Goal: Task Accomplishment & Management: Complete application form

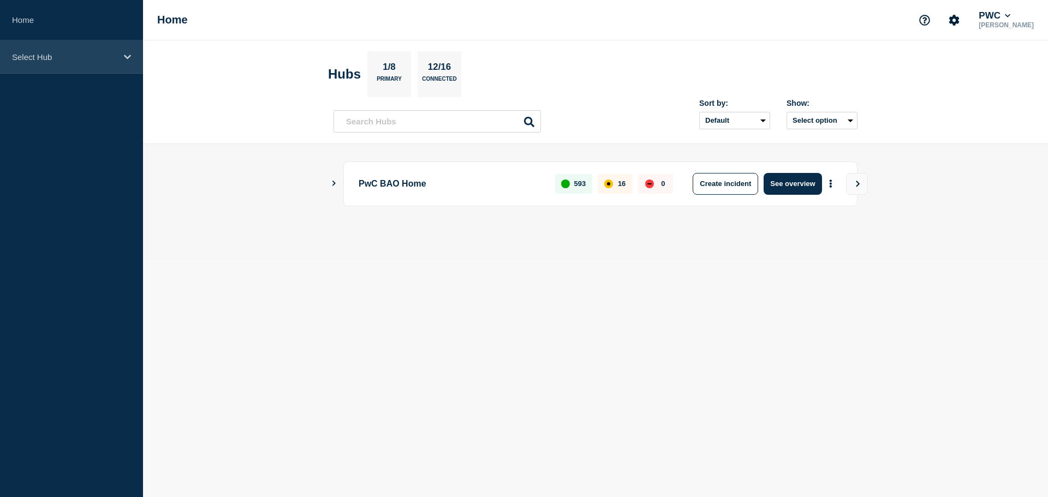
click at [120, 55] on div "Select Hub" at bounding box center [71, 56] width 143 height 33
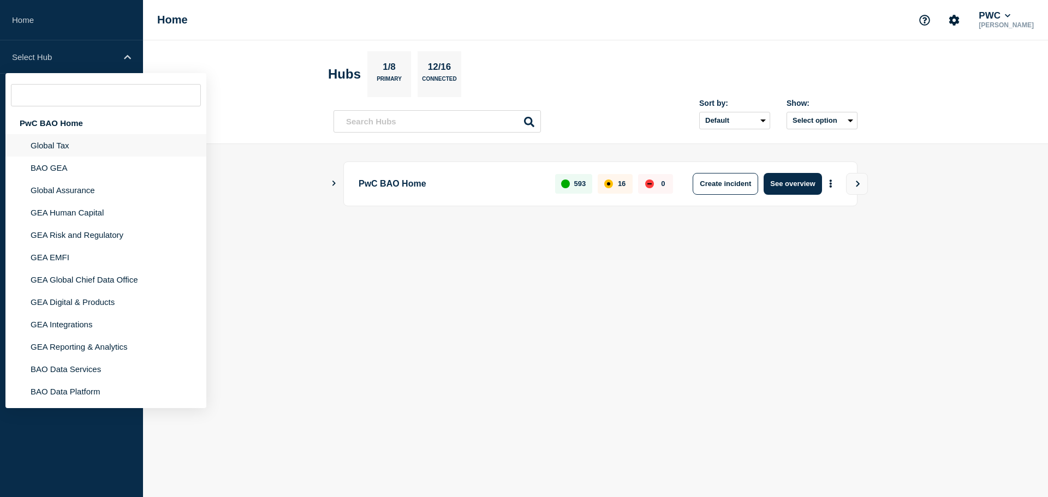
click at [58, 145] on li "Global Tax" at bounding box center [105, 145] width 201 height 22
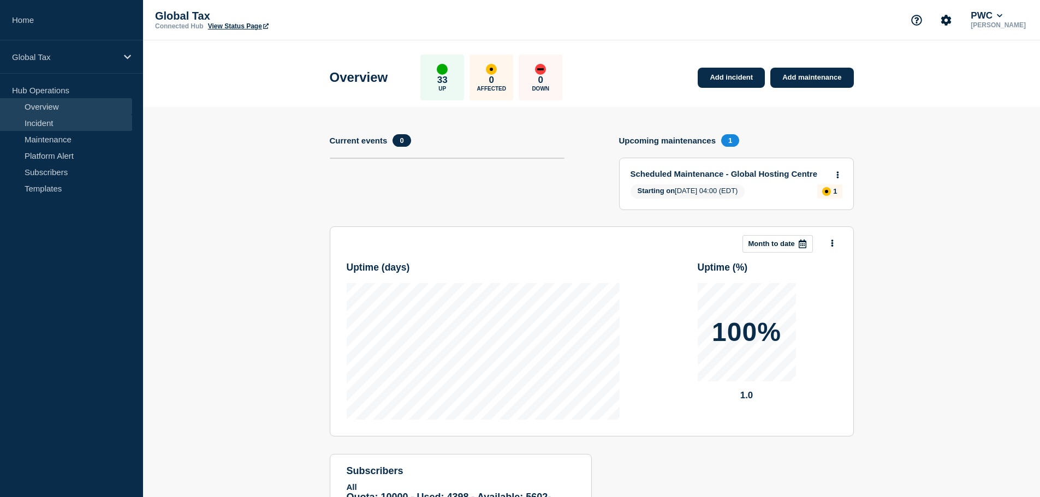
click at [54, 124] on link "Incident" at bounding box center [66, 123] width 132 height 16
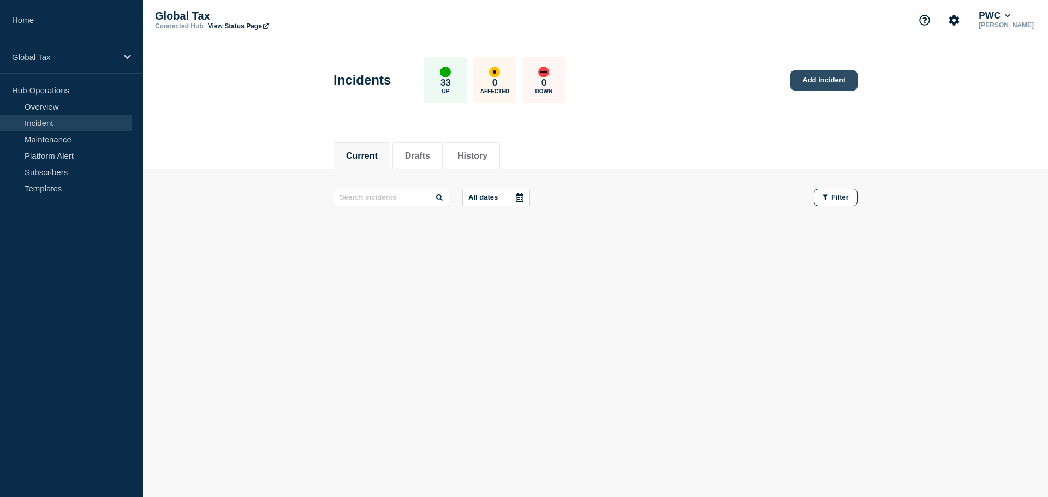
click at [828, 79] on link "Add incident" at bounding box center [824, 80] width 67 height 20
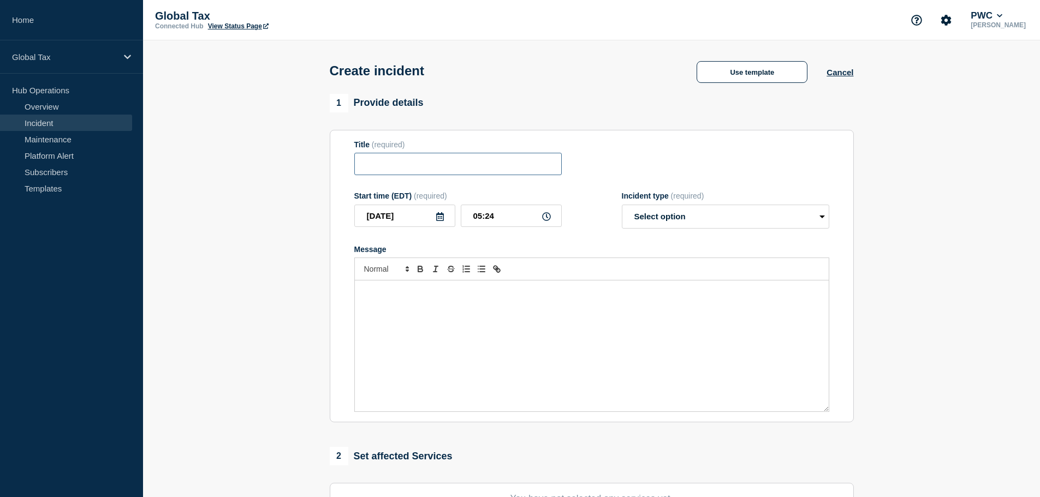
click at [384, 162] on input "Title" at bounding box center [458, 164] width 208 height 22
click at [766, 80] on button "Use template" at bounding box center [752, 72] width 111 height 22
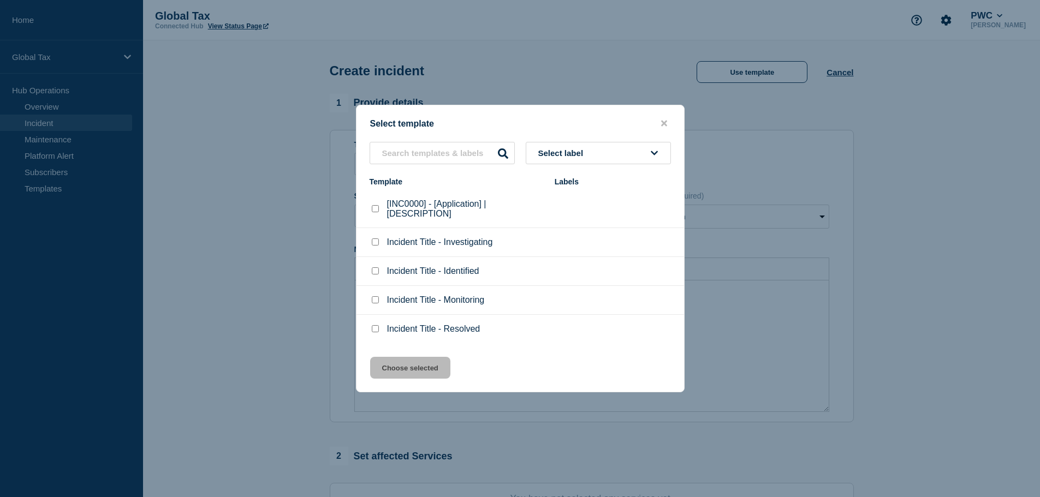
click at [374, 212] on checkbox"] "[INC0000] - [Application] | [DESCRIPTION] checkbox" at bounding box center [375, 208] width 7 height 7
checkbox checkbox"] "true"
click at [412, 362] on button "Choose selected" at bounding box center [410, 368] width 80 height 22
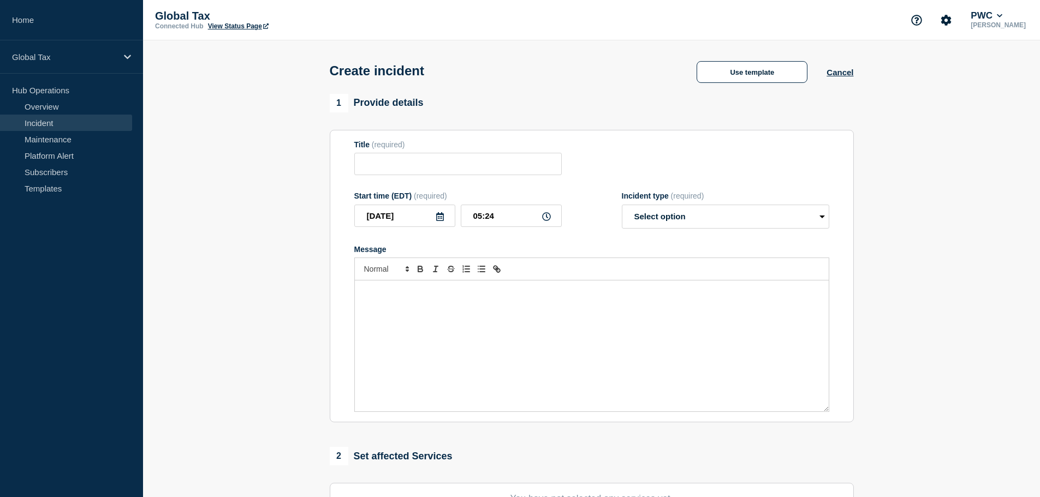
type input "[INC0000] - [Application] | [DESCRIPTION]"
select select "investigating"
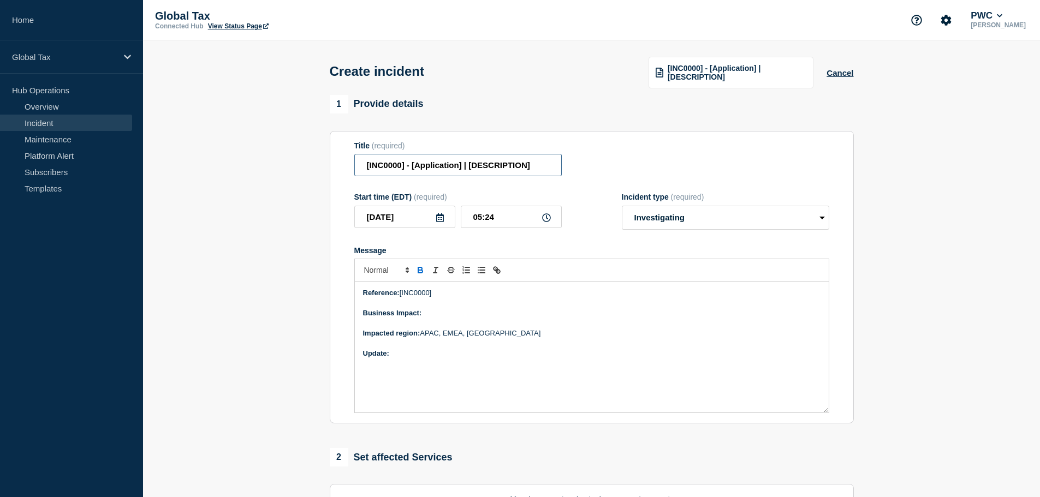
drag, startPoint x: 401, startPoint y: 164, endPoint x: 369, endPoint y: 172, distance: 33.2
click at [369, 172] on input "[INC0000] - [Application] | [DESCRIPTION]" at bounding box center [458, 165] width 208 height 22
paste input "26046121"
drag, startPoint x: 476, startPoint y: 167, endPoint x: 434, endPoint y: 169, distance: 41.6
click at [434, 169] on input "[INC26046121] - [Application] | [DESCRIPTION]" at bounding box center [458, 165] width 208 height 22
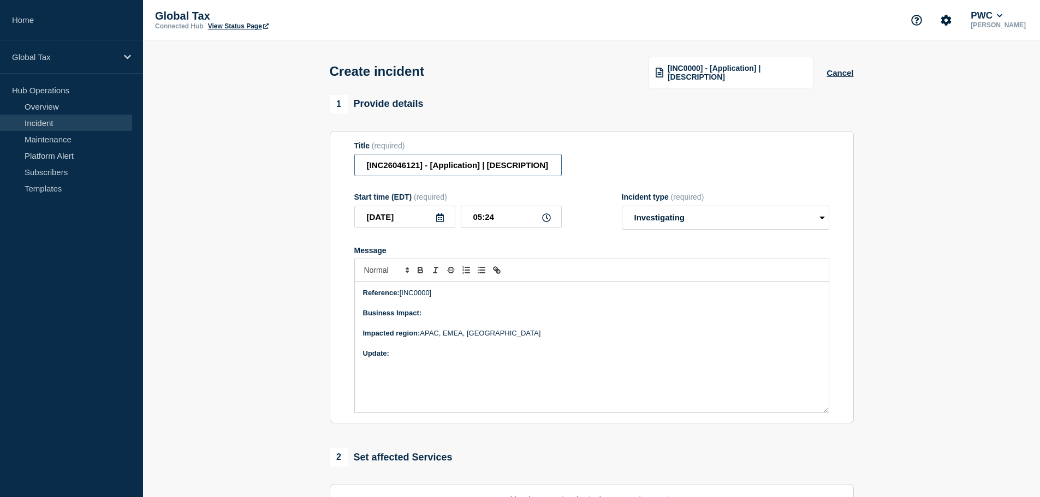
click at [524, 167] on input "[INC26046121] - [Application] | [DESCRIPTION]" at bounding box center [458, 165] width 208 height 22
click at [452, 163] on input "[INC26046121] - [Application] | [DESCRIPTION]" at bounding box center [458, 165] width 208 height 22
drag, startPoint x: 553, startPoint y: 170, endPoint x: 431, endPoint y: 169, distance: 121.8
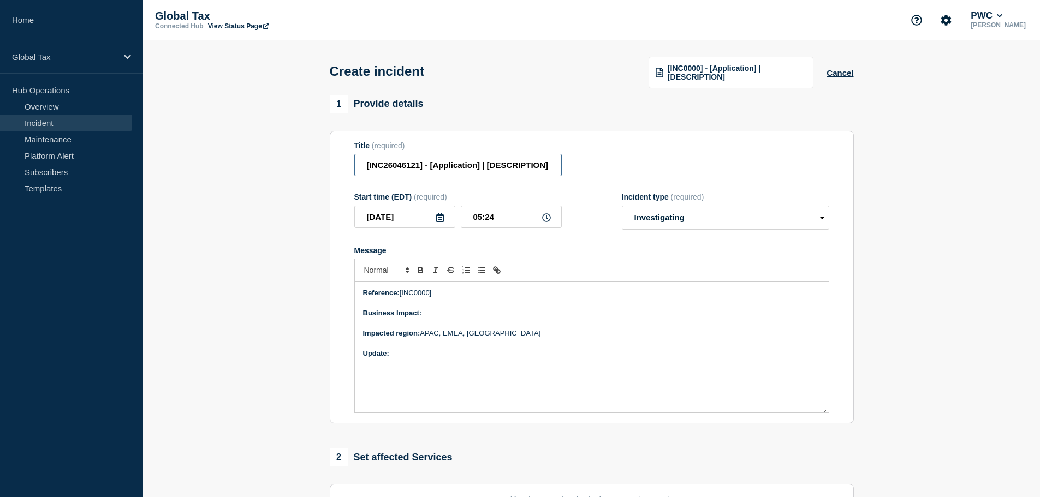
click at [431, 169] on input "[INC26046121] - [Application] | [DESCRIPTION]" at bounding box center [458, 165] width 208 height 22
type input "[INC26046121] - Several applications are unreachable"
click at [419, 293] on p "Reference: [INC0000]" at bounding box center [592, 293] width 458 height 10
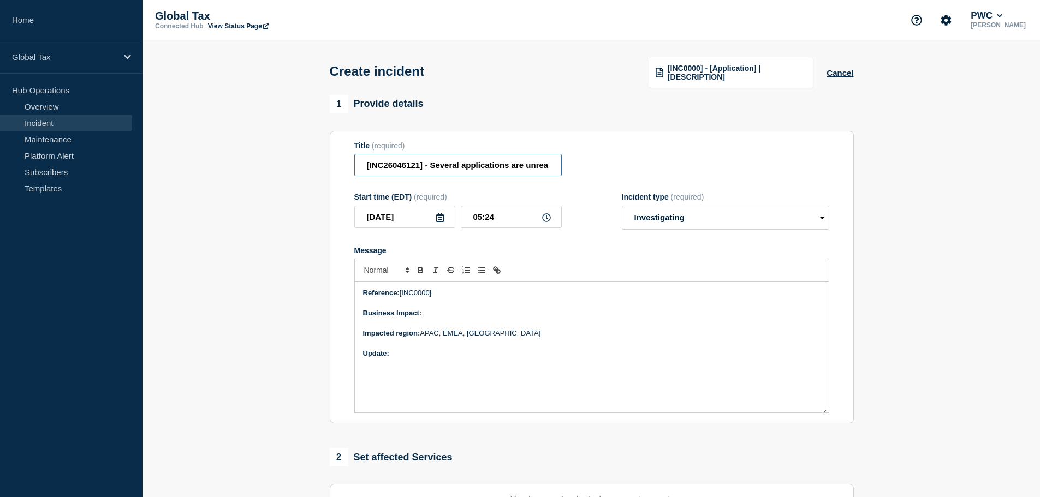
click at [389, 167] on input "[INC26046121] - Several applications are unreachable" at bounding box center [458, 165] width 208 height 22
click at [414, 291] on p "Reference: [INC0000]" at bounding box center [592, 293] width 458 height 10
paste div "Message"
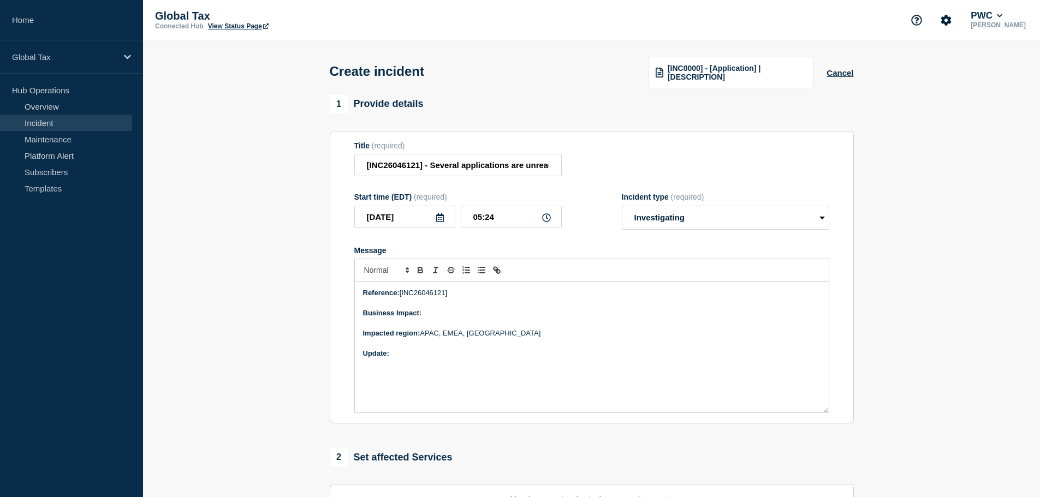
click at [459, 293] on p "Reference: [INC26046121]" at bounding box center [592, 293] width 458 height 10
click at [454, 313] on p "Business Impact:" at bounding box center [592, 314] width 458 height 10
drag, startPoint x: 506, startPoint y: 339, endPoint x: 350, endPoint y: 335, distance: 156.2
click at [350, 335] on section "Title (required) [INC26046121] - Several applications are unreachable Start tim…" at bounding box center [592, 277] width 524 height 293
drag, startPoint x: 595, startPoint y: 316, endPoint x: 451, endPoint y: 320, distance: 143.7
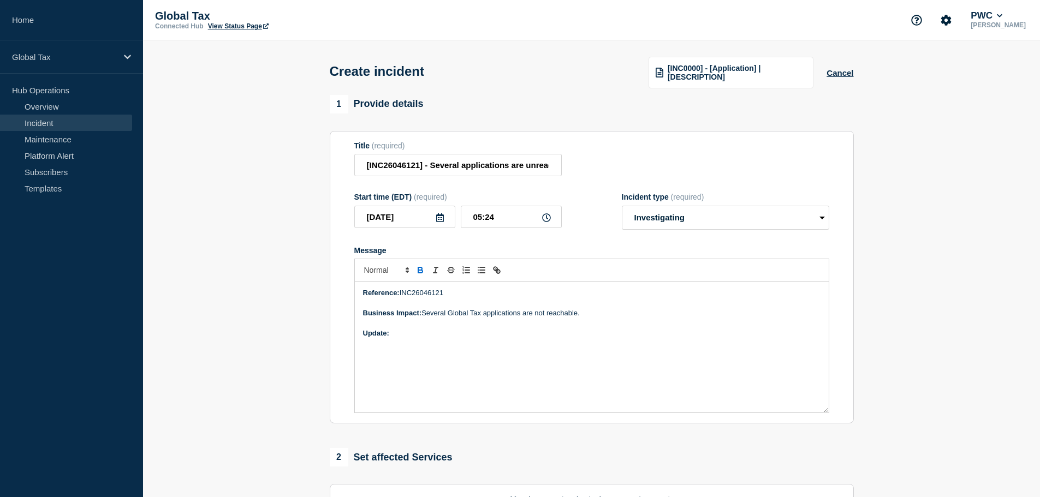
click at [451, 318] on p "Business Impact: Several Global Tax applications are not reachable." at bounding box center [592, 314] width 458 height 10
click at [436, 331] on p "Update:" at bounding box center [592, 334] width 458 height 10
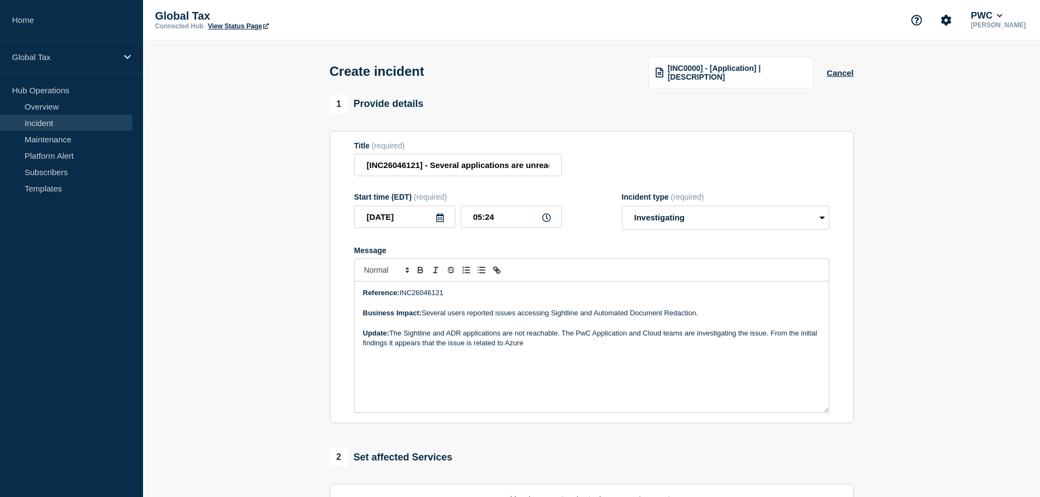
drag, startPoint x: 546, startPoint y: 346, endPoint x: 772, endPoint y: 336, distance: 226.8
click at [772, 336] on p "Update: The Sightline and ADR applications are not reachable. The PwC Applicati…" at bounding box center [592, 339] width 458 height 20
click at [574, 345] on p "Update: The Sightline and ADR applications are not reachable. The PwC Applicati…" at bounding box center [592, 339] width 458 height 20
click at [391, 336] on p "Update: The Sightline and ADR applications are not reachable. The PwC Applicati…" at bounding box center [592, 339] width 458 height 20
drag, startPoint x: 512, startPoint y: 216, endPoint x: 487, endPoint y: 215, distance: 24.6
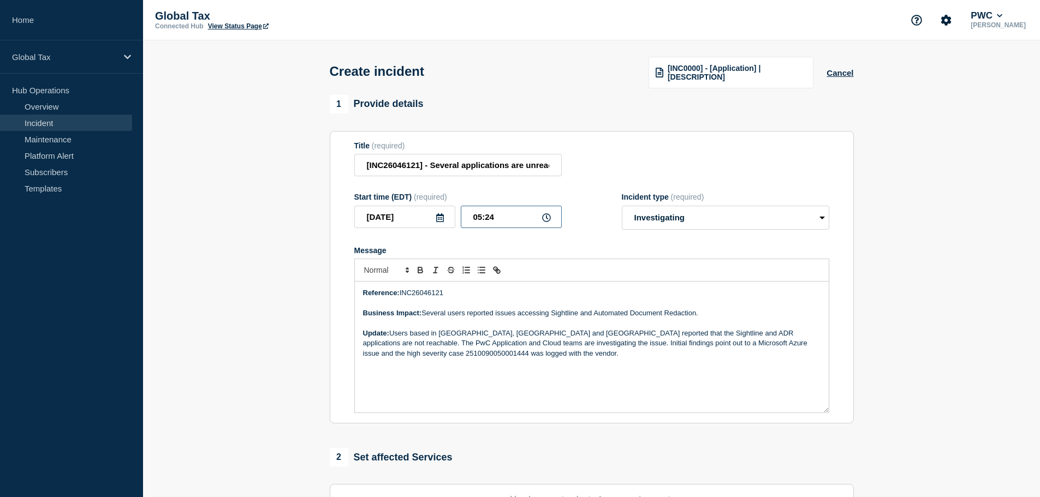
click at [487, 215] on input "05:24" at bounding box center [511, 217] width 101 height 22
type input "05:00"
click at [459, 359] on p "Update: Users based in [GEOGRAPHIC_DATA], [GEOGRAPHIC_DATA] and [GEOGRAPHIC_DAT…" at bounding box center [592, 344] width 458 height 30
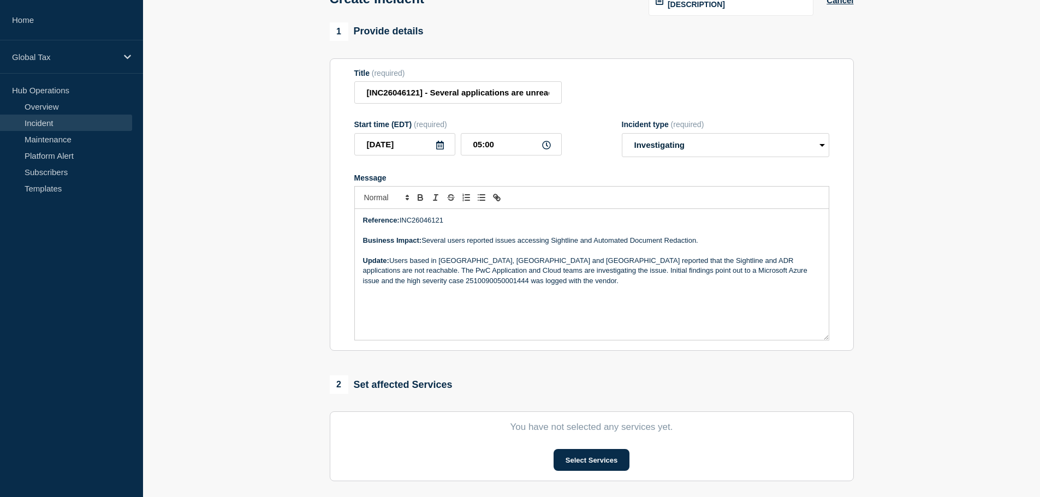
scroll to position [218, 0]
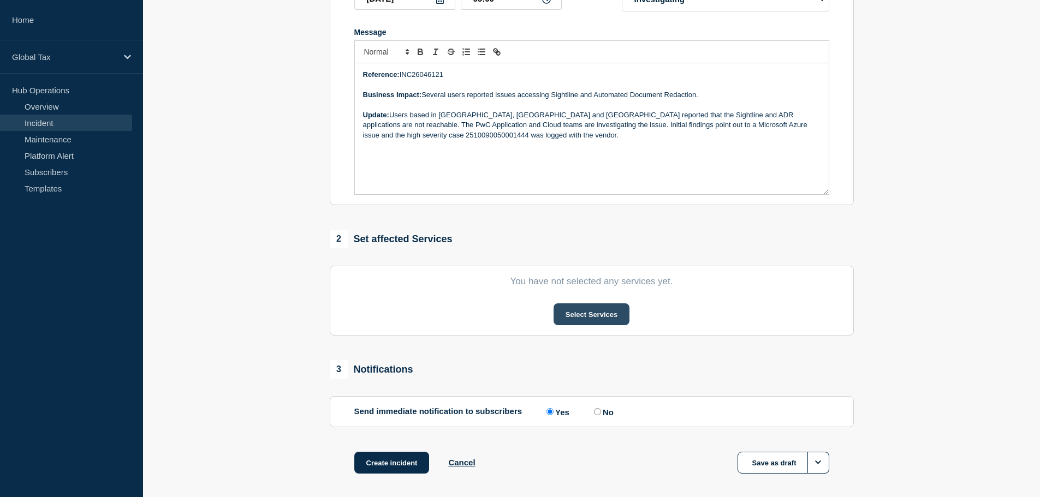
click at [588, 310] on button "Select Services" at bounding box center [592, 315] width 76 height 22
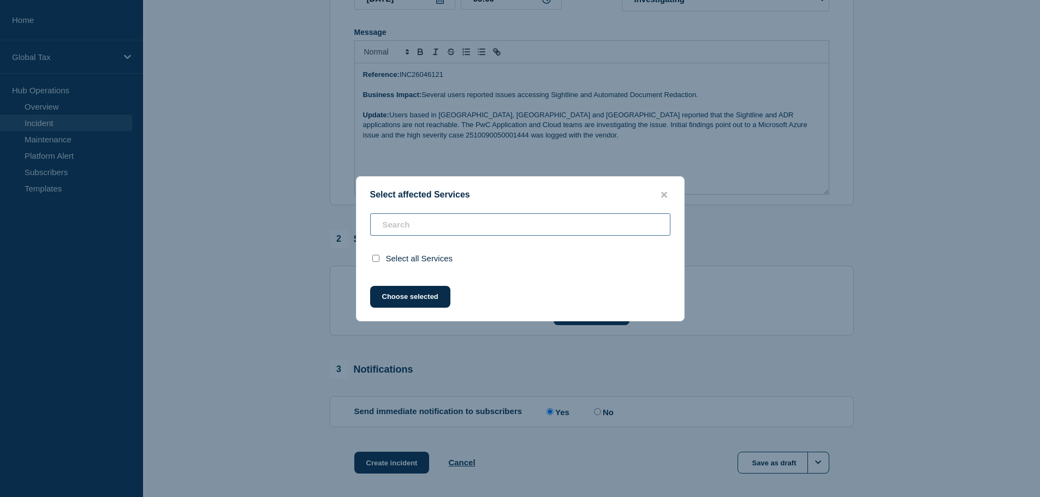
click at [517, 224] on input "text" at bounding box center [520, 225] width 300 height 22
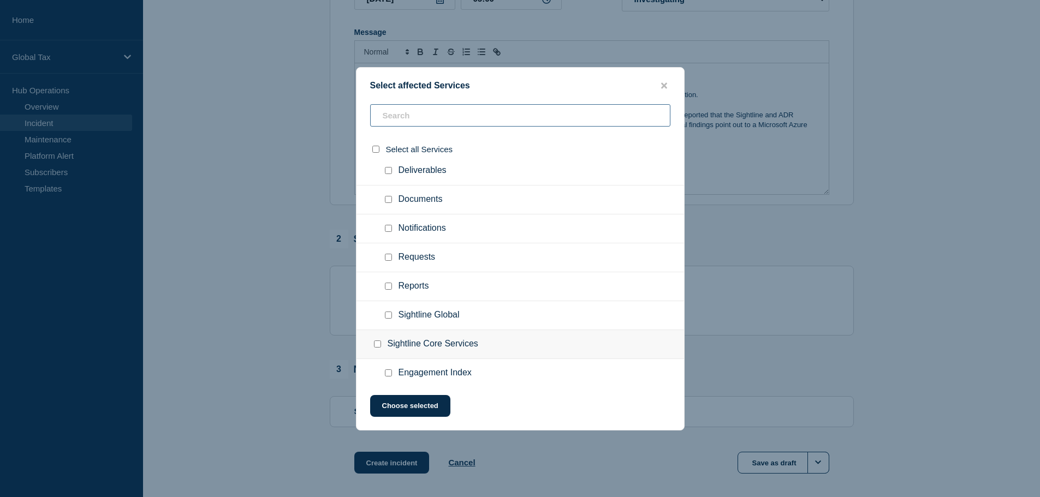
scroll to position [928, 0]
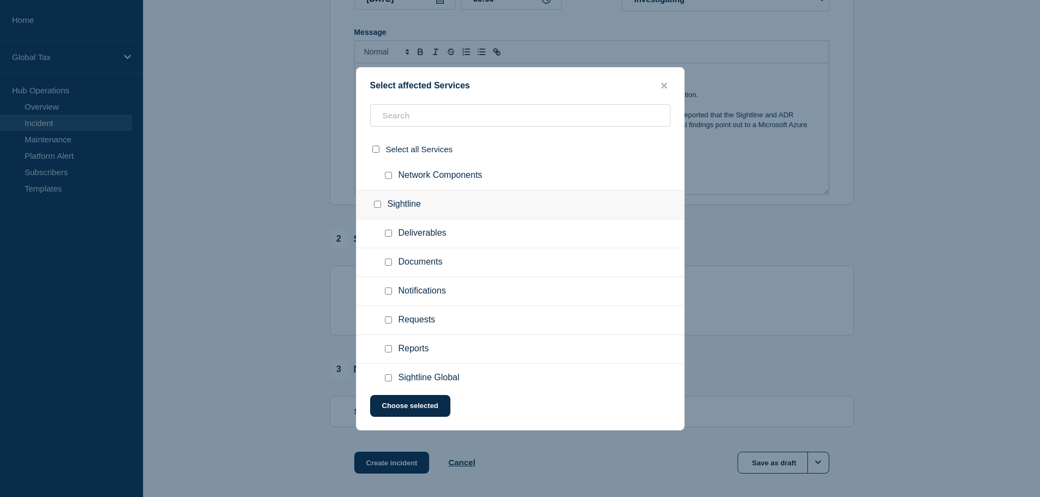
click at [377, 206] on input "Sightline checkbox" at bounding box center [377, 204] width 7 height 7
checkbox input "true"
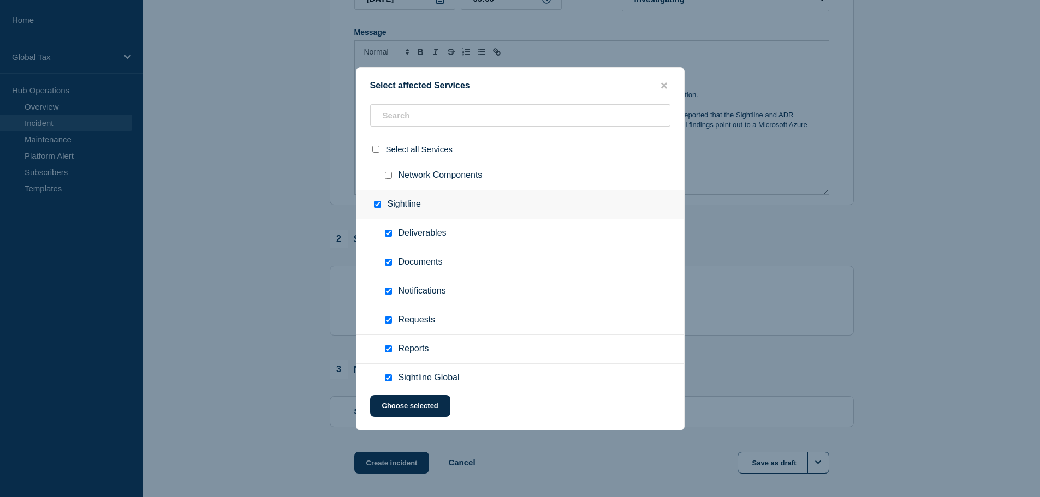
checkbox input "true"
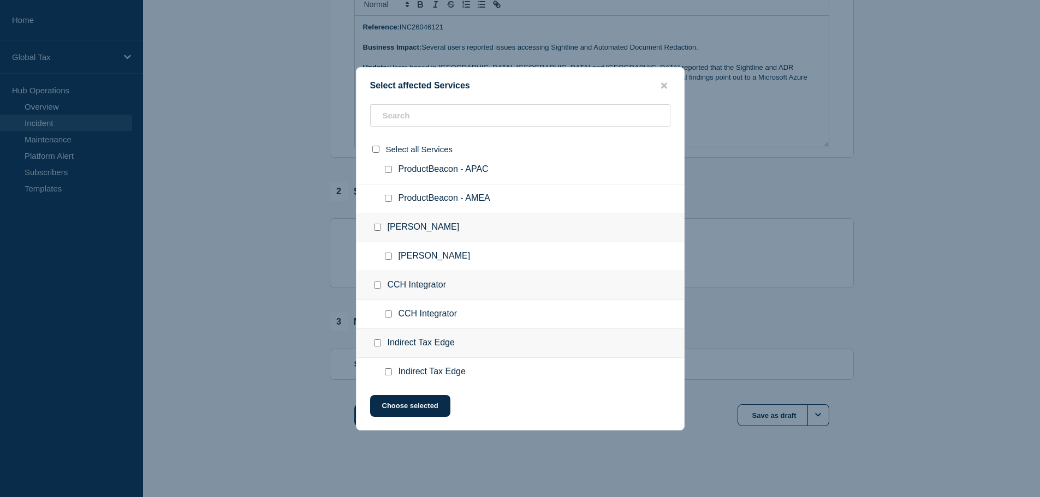
scroll to position [0, 0]
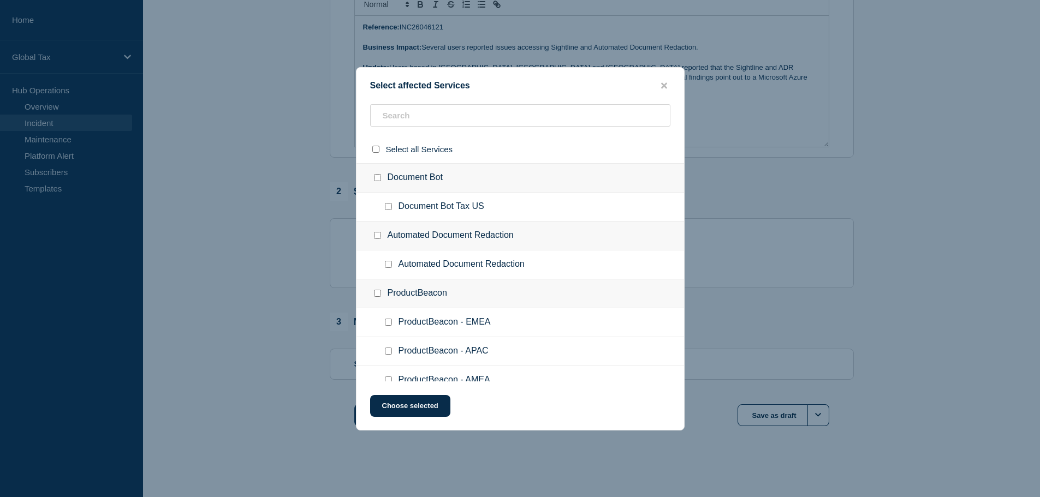
click at [376, 235] on input "Automated Document Redaction checkbox" at bounding box center [377, 235] width 7 height 7
checkbox input "true"
click at [410, 404] on button "Choose selected" at bounding box center [410, 406] width 80 height 22
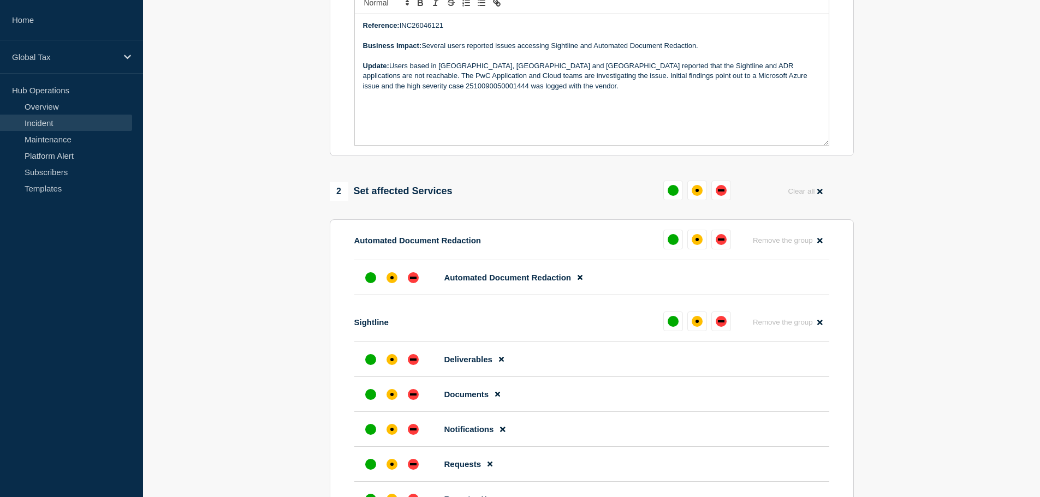
scroll to position [322, 0]
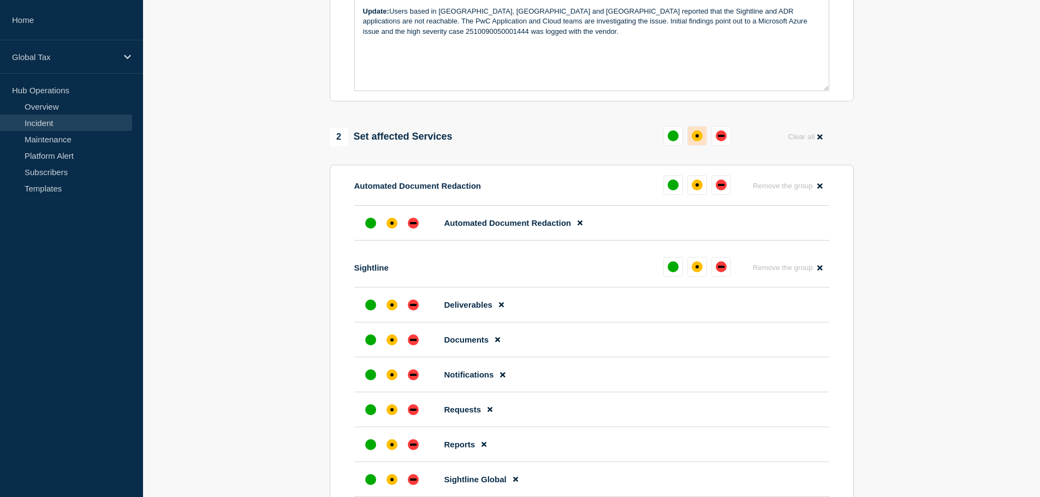
click at [699, 146] on button at bounding box center [698, 136] width 20 height 20
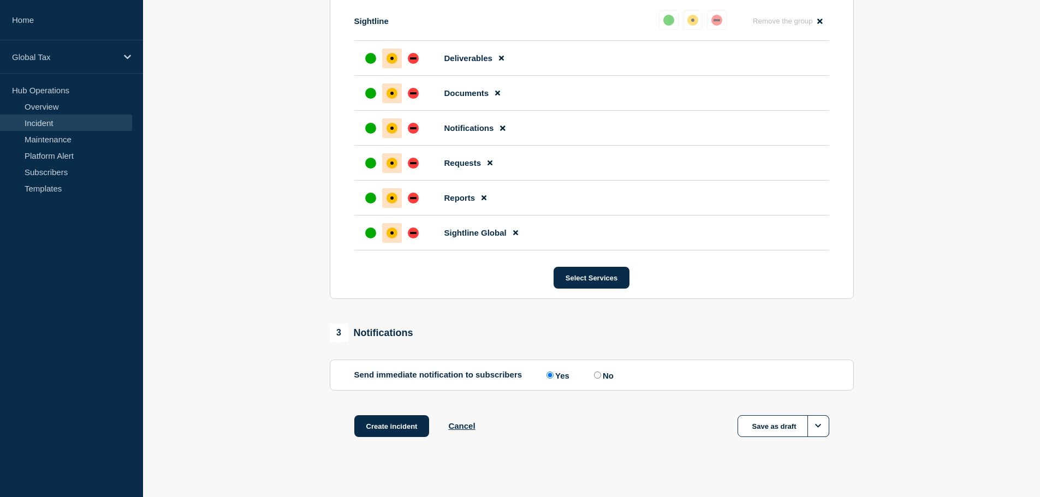
scroll to position [582, 0]
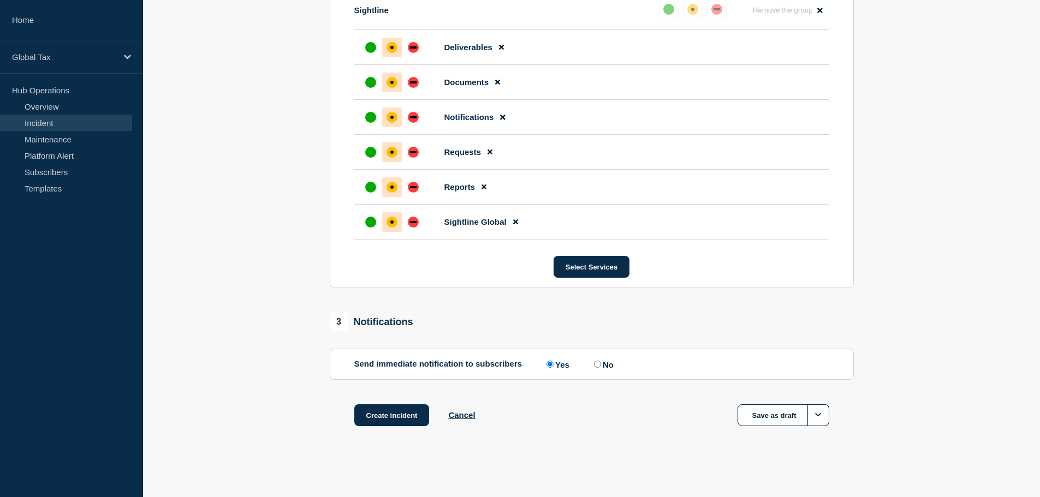
click at [389, 428] on div "Create incident Cancel Save as draft" at bounding box center [592, 429] width 524 height 49
click at [391, 412] on button "Create incident" at bounding box center [391, 416] width 75 height 22
